Goal: Information Seeking & Learning: Learn about a topic

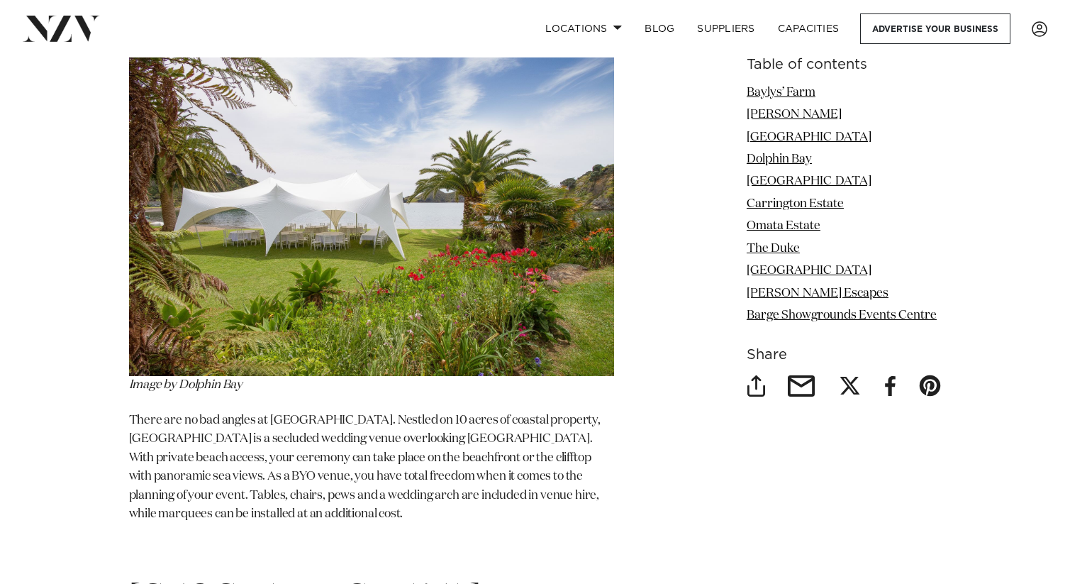
scroll to position [3642, 0]
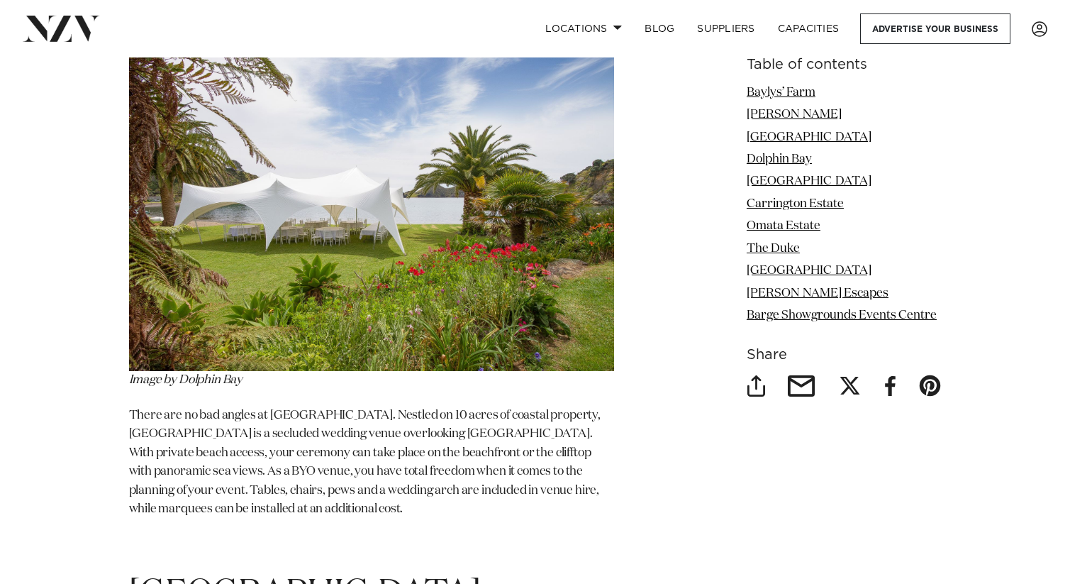
click at [247, 237] on img at bounding box center [371, 209] width 485 height 323
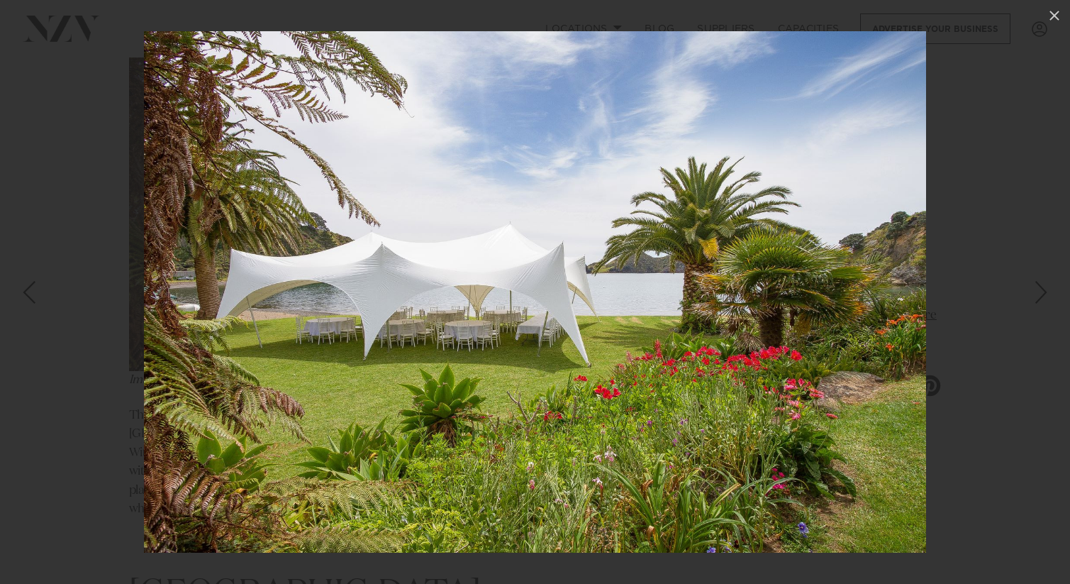
click at [87, 277] on div at bounding box center [535, 292] width 1070 height 584
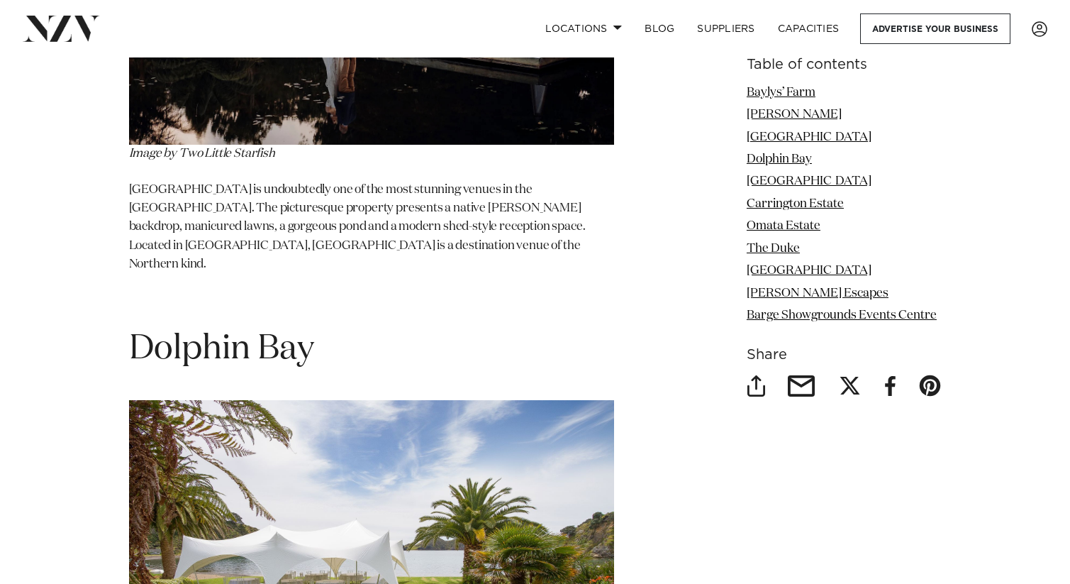
click at [224, 327] on h1 "Dolphin Bay" at bounding box center [371, 349] width 485 height 45
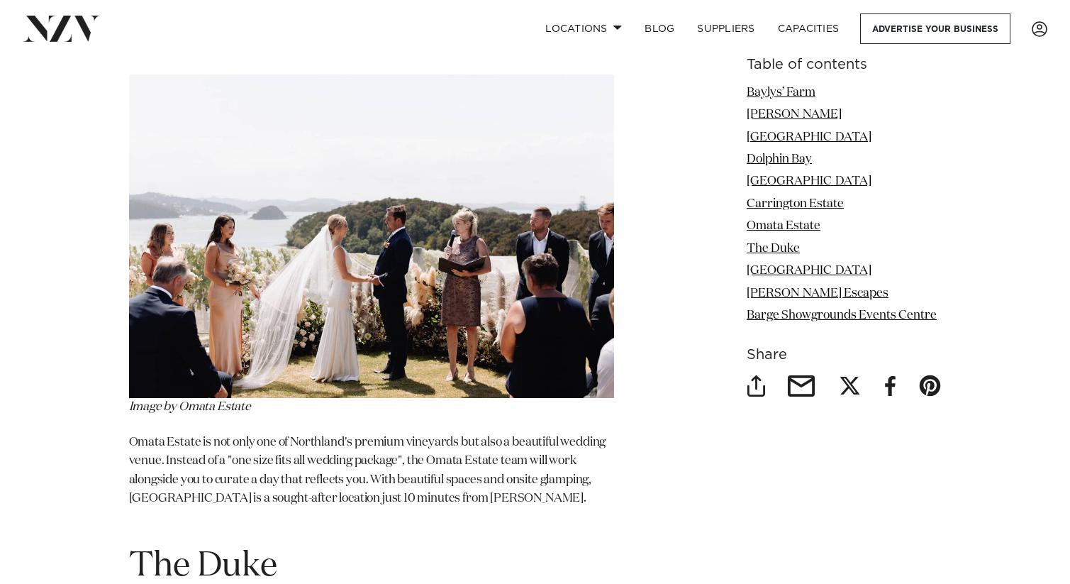
scroll to position [5307, 0]
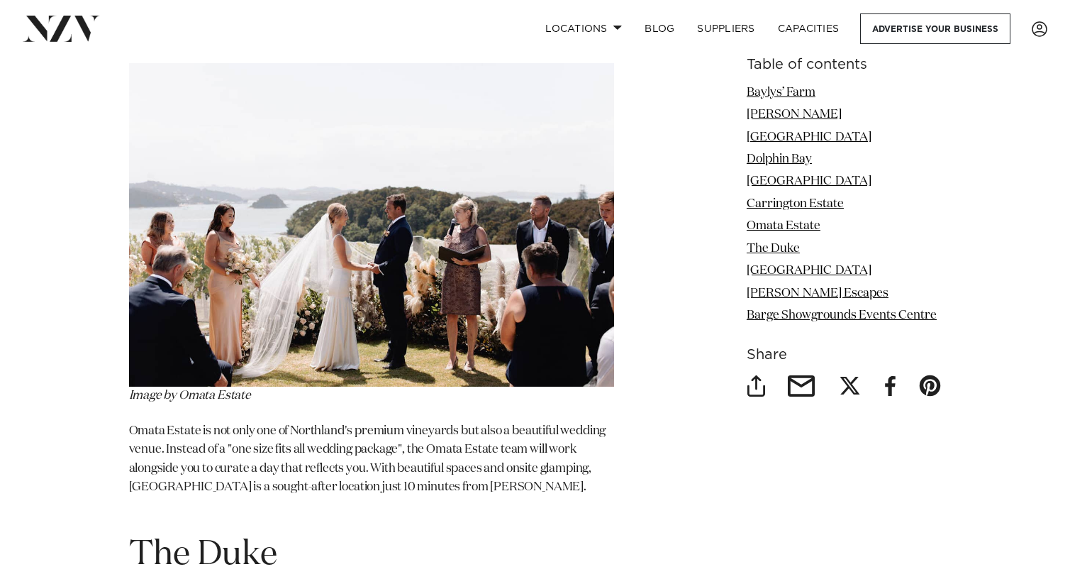
click at [217, 264] on img at bounding box center [371, 224] width 485 height 323
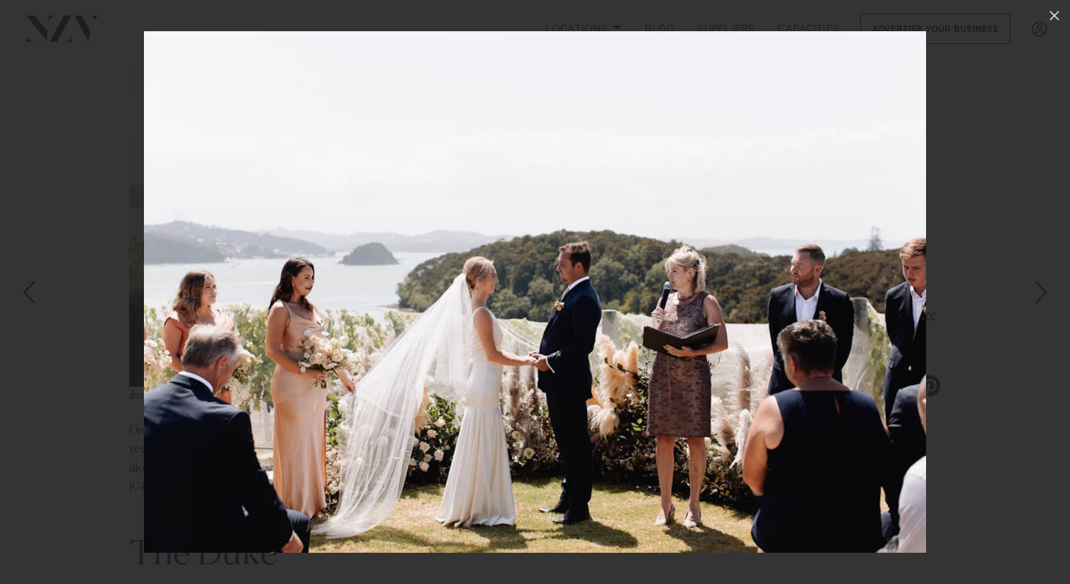
click at [120, 366] on div at bounding box center [535, 292] width 1070 height 584
